Goal: Check status: Check status

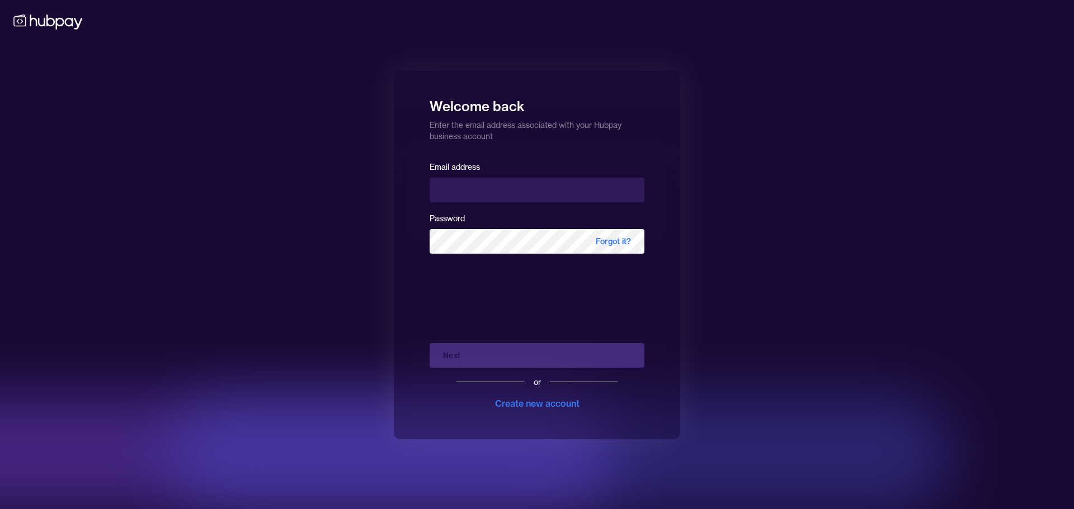
type input "**********"
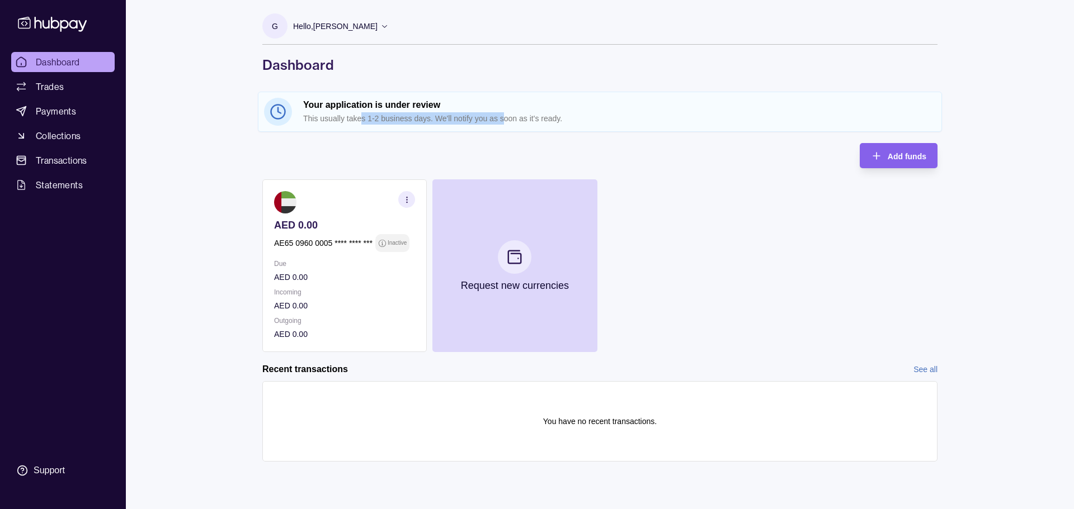
drag, startPoint x: 360, startPoint y: 113, endPoint x: 504, endPoint y: 129, distance: 144.5
click at [502, 128] on section "Your application is under review This usually takes 1-2 business days. We'll no…" at bounding box center [599, 111] width 683 height 39
click at [509, 129] on section "Your application is under review This usually takes 1-2 business days. We'll no…" at bounding box center [599, 111] width 683 height 39
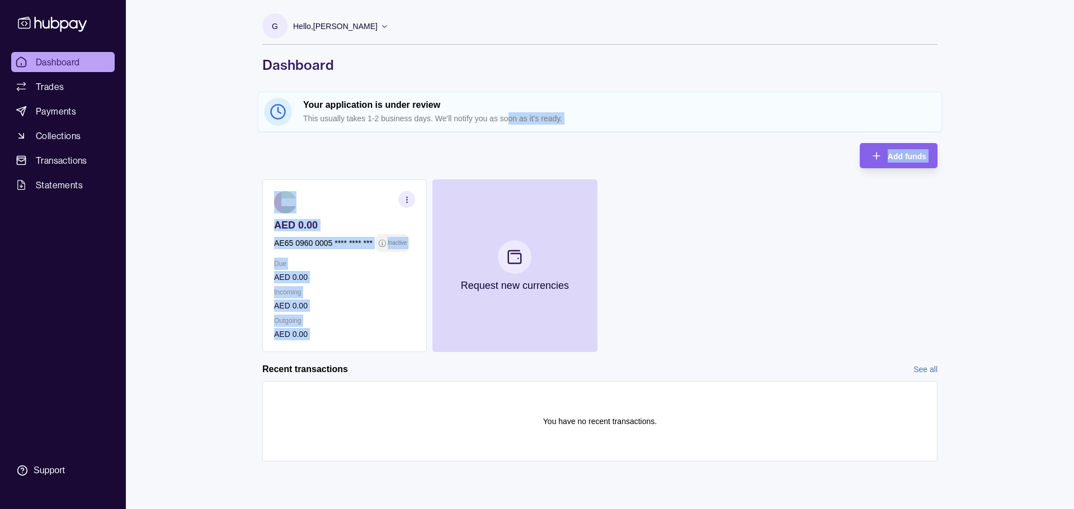
drag, startPoint x: 470, startPoint y: 117, endPoint x: 620, endPoint y: 135, distance: 150.8
click at [614, 138] on div "G Hello, Gabriele Onali SkuuBit FZE LLC Account Terms and conditions Privacy po…" at bounding box center [600, 242] width 720 height 484
click at [620, 135] on div "G Hello, Gabriele Onali SkuuBit FZE LLC Account Terms and conditions Privacy po…" at bounding box center [600, 242] width 720 height 484
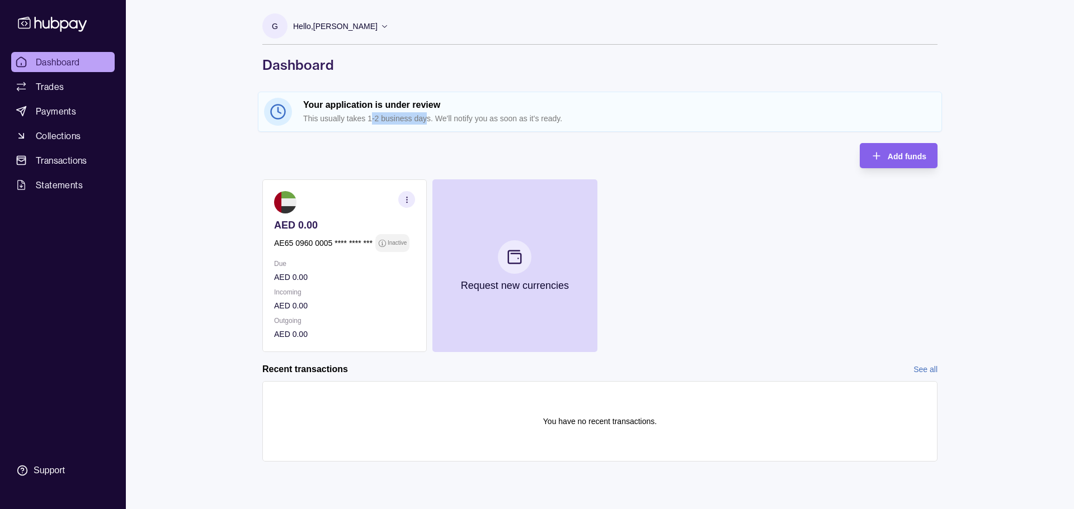
drag, startPoint x: 370, startPoint y: 118, endPoint x: 430, endPoint y: 113, distance: 60.0
click at [429, 113] on p "This usually takes 1-2 business days. We'll notify you as soon as it's ready." at bounding box center [619, 118] width 632 height 12
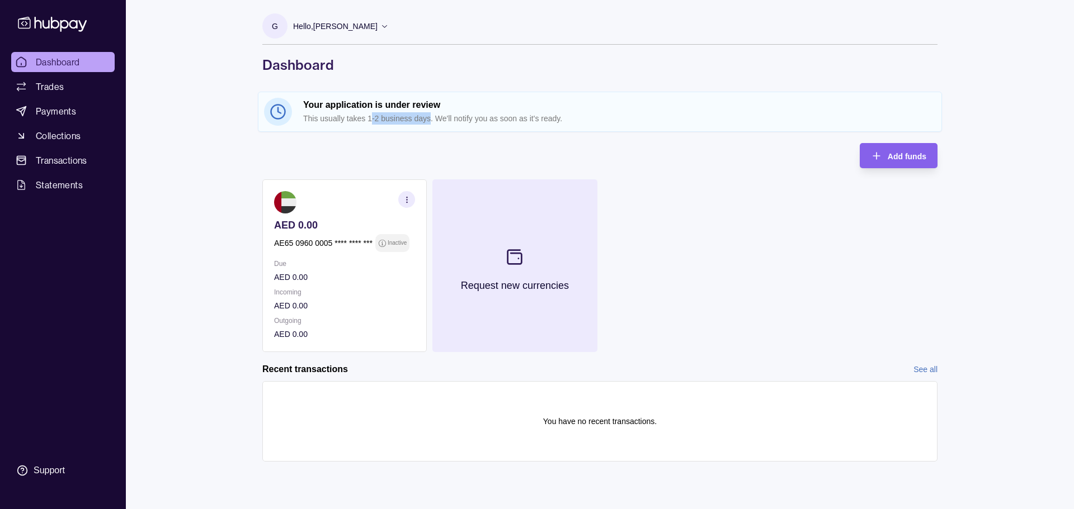
click at [474, 182] on button "Request new currencies" at bounding box center [514, 265] width 164 height 173
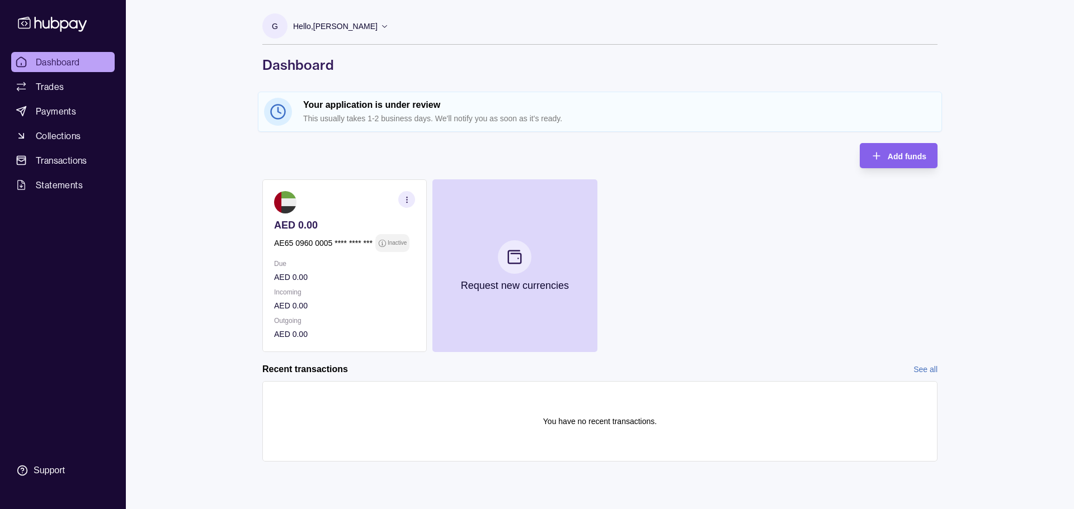
click at [346, 121] on p "This usually takes 1-2 business days. We'll notify you as soon as it's ready." at bounding box center [619, 118] width 632 height 12
drag, startPoint x: 370, startPoint y: 119, endPoint x: 408, endPoint y: 124, distance: 38.9
click at [396, 120] on p "This usually takes 1-2 business days. We'll notify you as soon as it's ready." at bounding box center [619, 118] width 632 height 12
click at [420, 138] on div "G Hello, Gabriele Onali SkuuBit FZE LLC Account Terms and conditions Privacy po…" at bounding box center [600, 242] width 720 height 484
drag, startPoint x: 370, startPoint y: 119, endPoint x: 412, endPoint y: 122, distance: 42.7
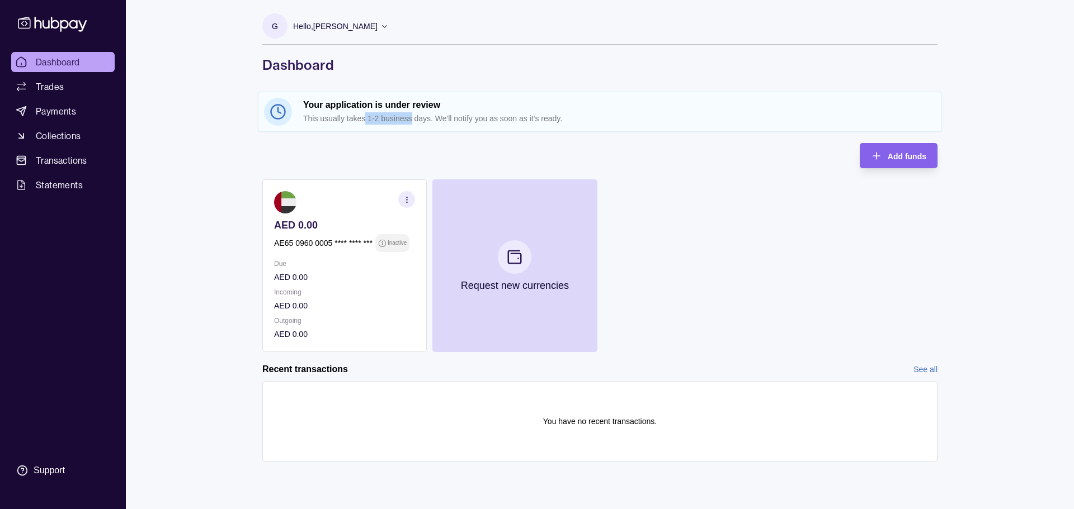
click at [412, 122] on p "This usually takes 1-2 business days. We'll notify you as soon as it's ready." at bounding box center [619, 118] width 632 height 12
click at [405, 152] on div "Add funds AED 0.00 AE65 0960 0005 **** **** *** Inactive Due AED 0.00 Incoming …" at bounding box center [599, 247] width 675 height 209
